Goal: Task Accomplishment & Management: Manage account settings

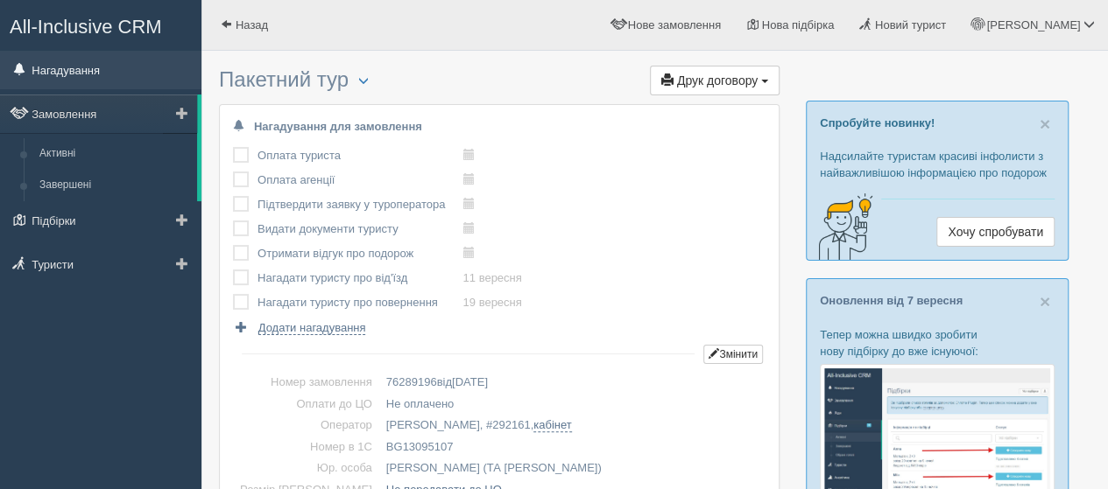
click at [83, 66] on link "Нагадування" at bounding box center [100, 70] width 201 height 39
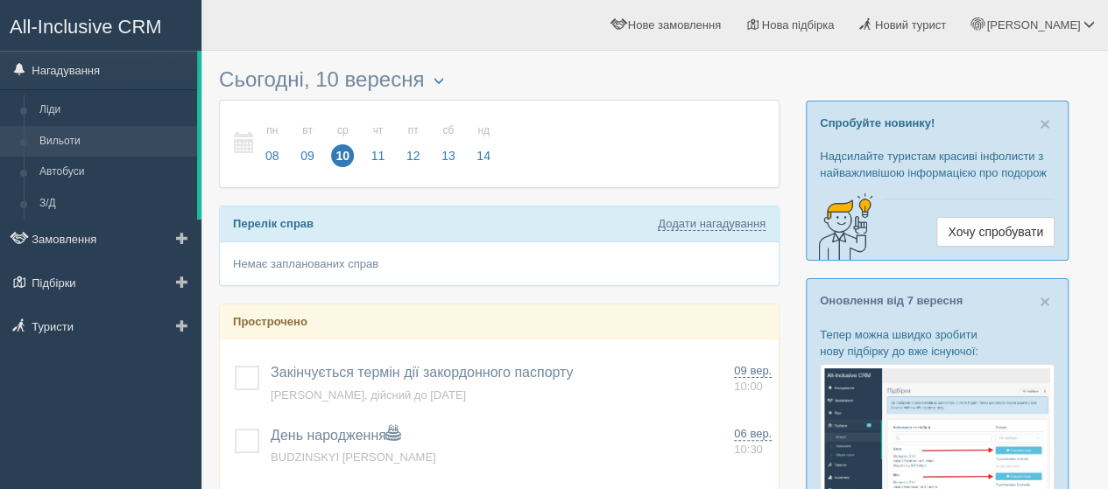
click at [53, 137] on link "Вильоти" at bounding box center [114, 142] width 165 height 32
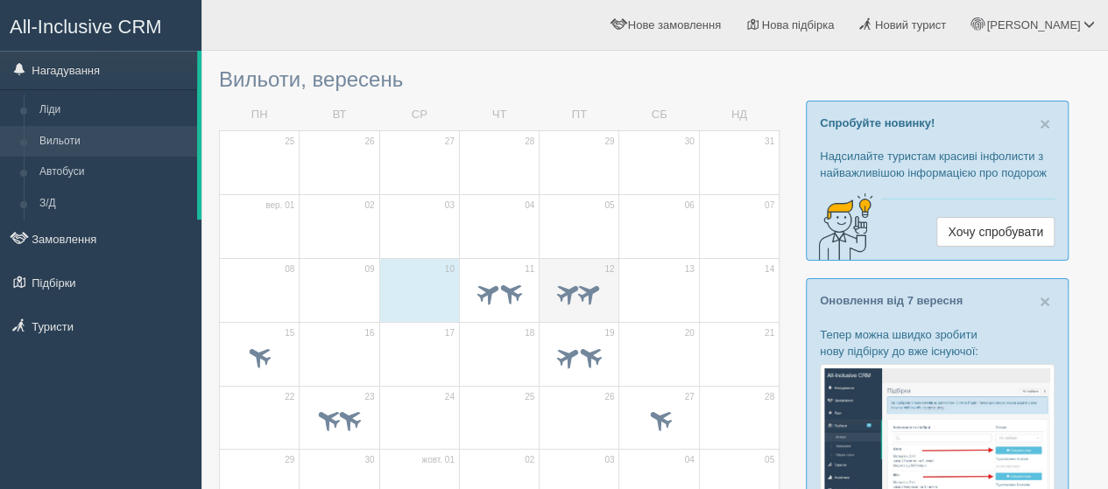
click at [563, 271] on td "12" at bounding box center [579, 290] width 80 height 64
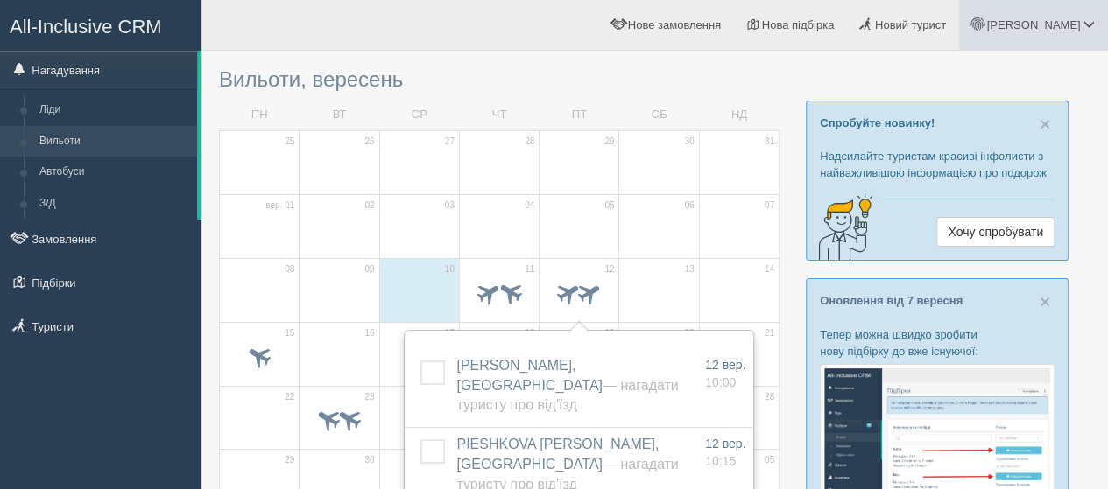
click at [1072, 26] on span "[PERSON_NAME]" at bounding box center [1033, 24] width 94 height 13
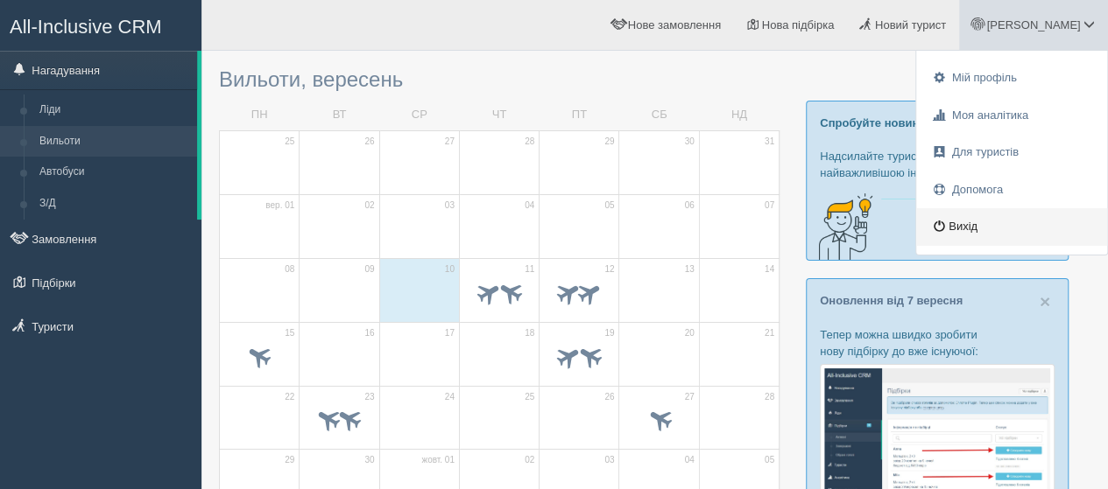
click at [961, 226] on link "Вихід" at bounding box center [1011, 227] width 191 height 38
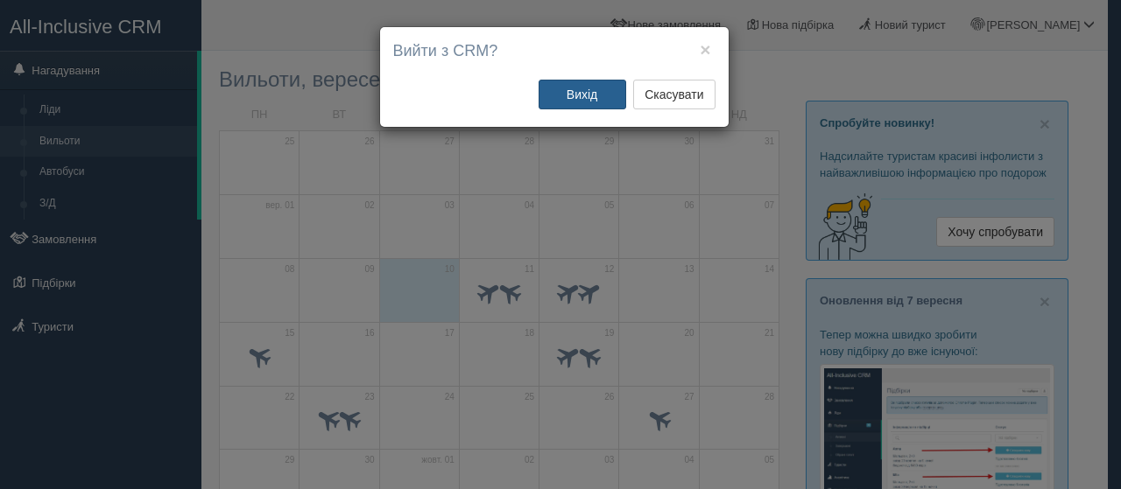
click at [591, 94] on button "Вихід" at bounding box center [583, 95] width 88 height 30
